Goal: Task Accomplishment & Management: Complete application form

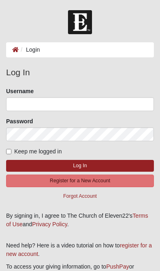
scroll to position [9, 0]
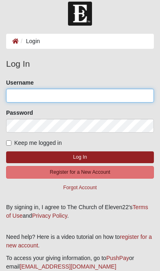
click at [139, 102] on input "Username" at bounding box center [80, 96] width 148 height 14
type input "[PERSON_NAME][EMAIL_ADDRESS][DOMAIN_NAME]"
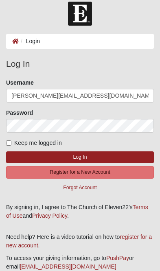
click at [80, 157] on button "Log In" at bounding box center [80, 157] width 148 height 12
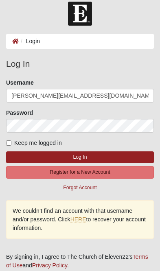
click at [16, 143] on span "Keep me logged in" at bounding box center [38, 143] width 48 height 7
click at [11, 143] on input "Keep me logged in" at bounding box center [8, 142] width 5 height 5
checkbox input "true"
click at [131, 158] on button "Log In" at bounding box center [80, 157] width 148 height 12
click at [122, 158] on button "Log In" at bounding box center [80, 157] width 148 height 12
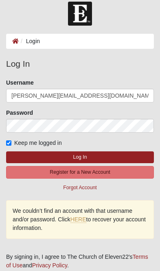
click at [125, 155] on button "Log In" at bounding box center [80, 157] width 148 height 12
click at [127, 178] on button "Register for a New Account" at bounding box center [80, 172] width 148 height 13
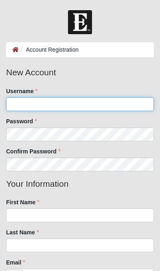
click at [139, 105] on input "Username" at bounding box center [80, 104] width 148 height 14
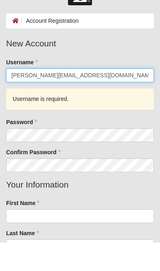
click at [78, 97] on input "[PERSON_NAME][EMAIL_ADDRESS][DOMAIN_NAME]" at bounding box center [80, 104] width 148 height 14
click at [76, 97] on input "[PERSON_NAME][EMAIL_ADDRESS][DOMAIN_NAME]" at bounding box center [80, 104] width 148 height 14
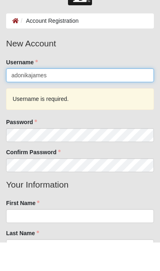
type input "adonikajames"
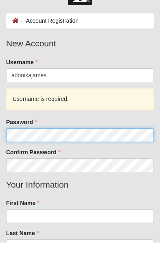
click at [21, 133] on fieldset "New Account Username adonikajames Username is required. Password Confirm Passwo…" at bounding box center [80, 136] width 160 height 141
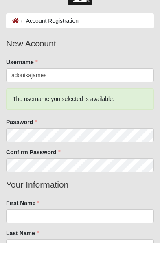
scroll to position [29, 0]
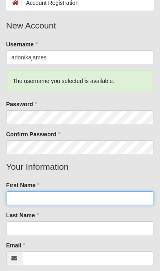
click at [132, 198] on input "First Name" at bounding box center [80, 198] width 148 height 14
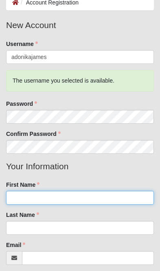
scroll to position [47, 0]
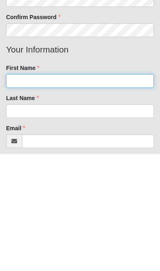
type input "[PERSON_NAME]"
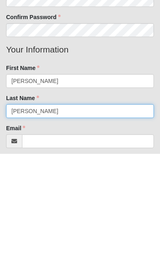
type input "[PERSON_NAME]"
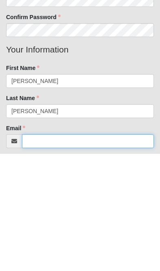
click at [47, 252] on input "Email" at bounding box center [88, 259] width 132 height 14
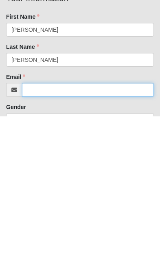
type input "[PERSON_NAME][EMAIL_ADDRESS][DOMAIN_NAME]"
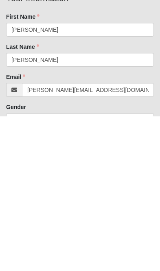
scroll to position [215, 0]
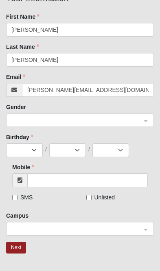
click at [15, 114] on input "search" at bounding box center [77, 120] width 132 height 12
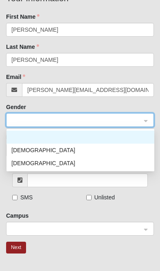
click at [15, 164] on div "[DEMOGRAPHIC_DATA]" at bounding box center [80, 163] width 138 height 9
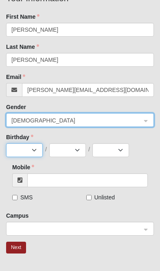
click at [16, 149] on select "Jan Feb Mar Apr May Jun [DATE] Aug Sep Oct Nov Dec" at bounding box center [24, 150] width 37 height 14
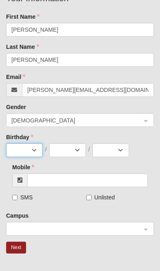
select select "7"
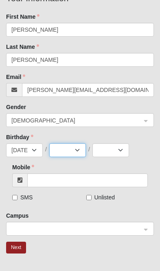
click at [83, 150] on select "1 2 3 4 5 6 7 8 9 10 11 12 13 14 15 16 17 18 19 20 21 22 23 24 25 26 27 28 29 3…" at bounding box center [67, 150] width 37 height 14
select select "10"
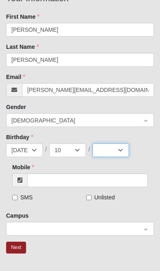
click at [120, 152] on select "2025 2024 2023 2022 2021 2020 2019 2018 2017 2016 2015 2014 2013 2012 2011 2010…" at bounding box center [110, 150] width 37 height 14
click at [123, 149] on select "2025 2024 2023 2022 2021 2020 2019 2018 2017 2016 2015 2014 2013 2012 2011 2010…" at bounding box center [110, 150] width 37 height 14
select select "1992"
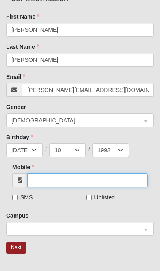
click at [109, 182] on input "Mobile" at bounding box center [87, 180] width 121 height 14
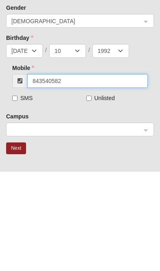
type input "[PHONE_NUMBER]"
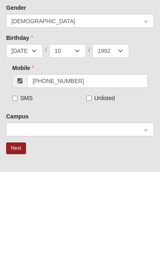
click at [18, 195] on input "SMS" at bounding box center [14, 197] width 5 height 5
checkbox input "true"
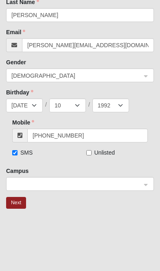
click at [142, 188] on input "search" at bounding box center [77, 184] width 132 height 12
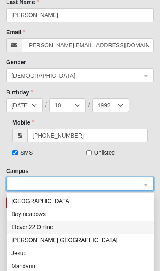
click at [103, 233] on div "Eleven22 Online" at bounding box center [81, 227] width 148 height 13
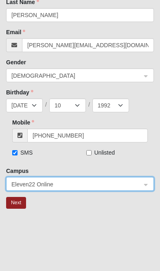
click at [25, 204] on button "Next" at bounding box center [16, 203] width 20 height 12
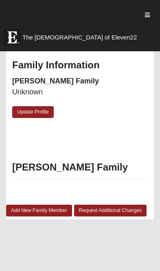
scroll to position [868, 0]
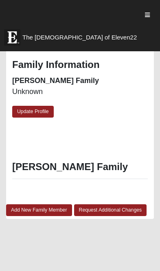
click at [48, 118] on link "Update Profile" at bounding box center [33, 112] width 42 height 12
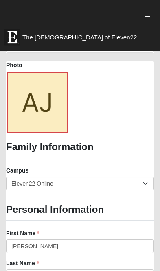
scroll to position [612, 0]
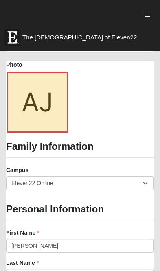
click at [64, 124] on link at bounding box center [60, 122] width 11 height 13
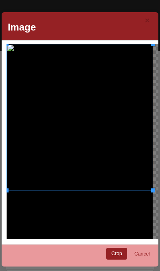
click at [121, 248] on link "Crop" at bounding box center [116, 254] width 21 height 12
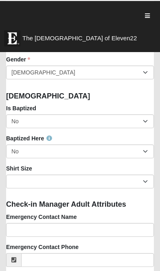
scroll to position [949, 0]
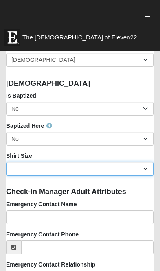
click at [127, 168] on select "Adult Small Adult Medium Adult Large Adult XL Adult XXL Adult 3XL Adult 4XL You…" at bounding box center [80, 169] width 148 height 14
select select "Adult Medium"
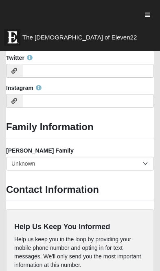
scroll to position [1497, 0]
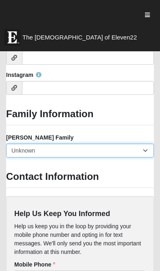
click at [127, 148] on select "Yes, we are a current foster family No, we are a former foster family No, we ha…" at bounding box center [80, 151] width 148 height 14
select select "2891"
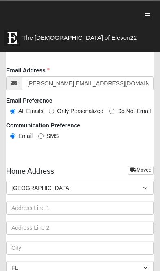
scroll to position [1795, 0]
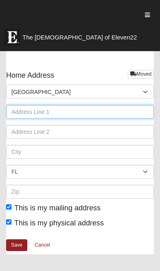
click at [125, 108] on input "text" at bounding box center [80, 112] width 148 height 14
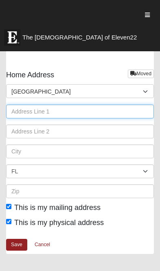
scroll to position [1890, 0]
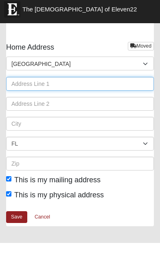
type input "27 Port View Dr"
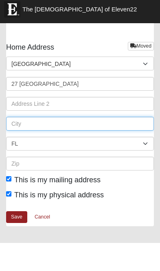
type input "Fredericksburg"
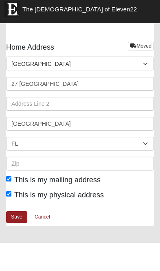
select select "VA"
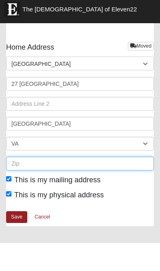
type input "22405"
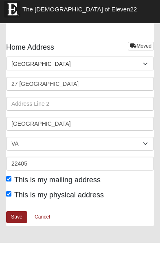
scroll to position [1918, 0]
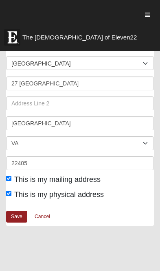
click at [20, 213] on link "Save" at bounding box center [16, 217] width 21 height 12
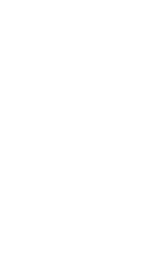
scroll to position [957, 0]
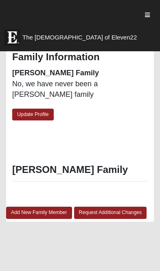
click at [58, 207] on link "Add New Family Member" at bounding box center [39, 213] width 66 height 12
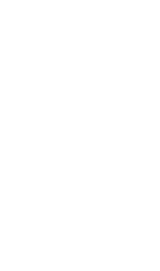
scroll to position [649, 0]
